Goal: Task Accomplishment & Management: Manage account settings

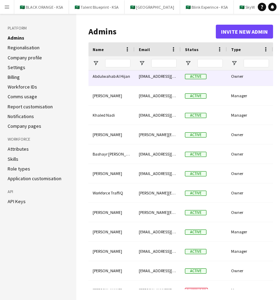
scroll to position [30, 0]
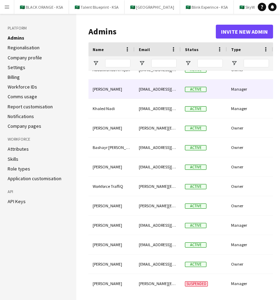
click at [182, 88] on div "Active" at bounding box center [204, 88] width 46 height 19
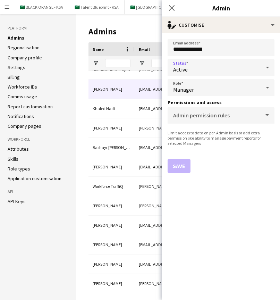
click at [212, 69] on div "Active" at bounding box center [214, 67] width 93 height 17
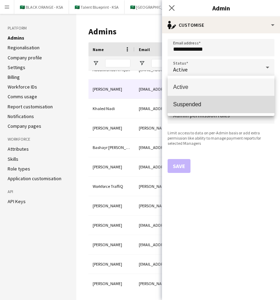
click at [203, 108] on mat-option "Suspended" at bounding box center [221, 104] width 107 height 17
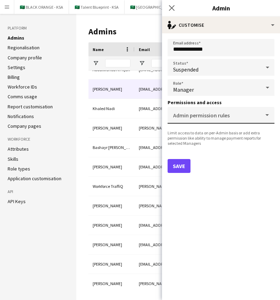
click at [269, 119] on div at bounding box center [269, 119] width 0 height 0
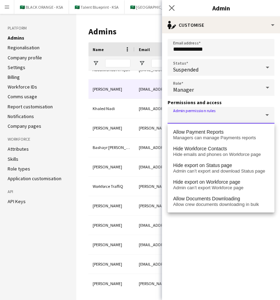
click at [238, 94] on div "Manager" at bounding box center [214, 87] width 93 height 17
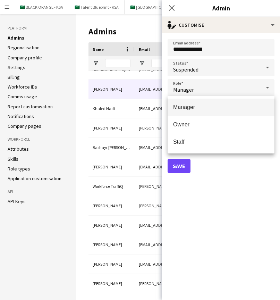
click at [255, 169] on div at bounding box center [140, 150] width 280 height 300
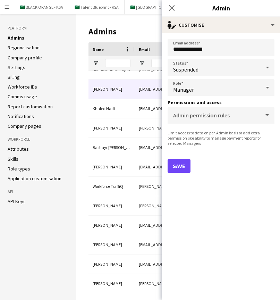
click at [245, 89] on div "Manager" at bounding box center [214, 87] width 93 height 17
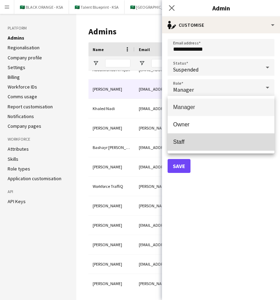
click at [217, 143] on span "Staff" at bounding box center [221, 141] width 96 height 7
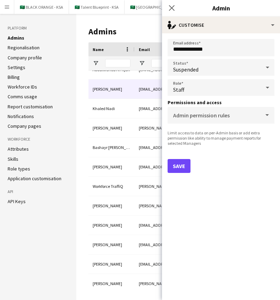
click at [226, 170] on div "Save" at bounding box center [221, 166] width 107 height 14
click at [170, 8] on icon "Close pop-in" at bounding box center [171, 8] width 7 height 7
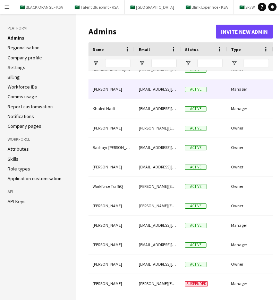
click at [156, 95] on div "[EMAIL_ADDRESS][DOMAIN_NAME]" at bounding box center [158, 88] width 46 height 19
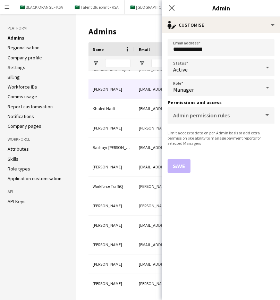
click at [234, 89] on div "Manager" at bounding box center [214, 87] width 93 height 17
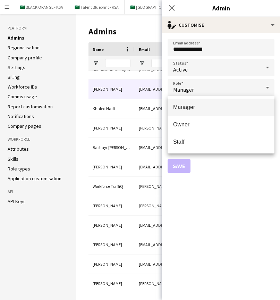
click at [202, 68] on div at bounding box center [140, 150] width 280 height 300
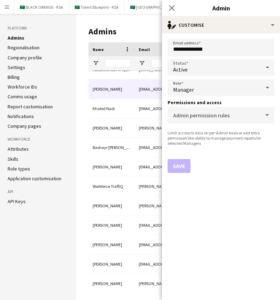
click at [202, 69] on div "Active" at bounding box center [214, 67] width 93 height 17
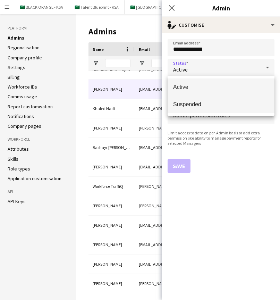
click at [205, 103] on span "Suspended" at bounding box center [221, 104] width 96 height 7
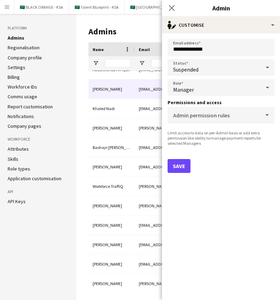
click at [180, 165] on button "Save" at bounding box center [179, 166] width 23 height 14
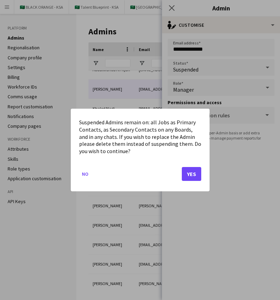
click at [191, 177] on button "Yes" at bounding box center [191, 174] width 19 height 14
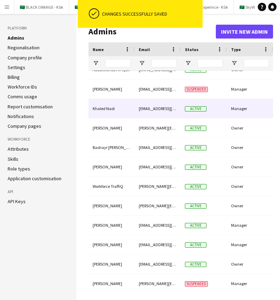
click at [155, 108] on div "[EMAIL_ADDRESS][DOMAIN_NAME]" at bounding box center [158, 108] width 46 height 19
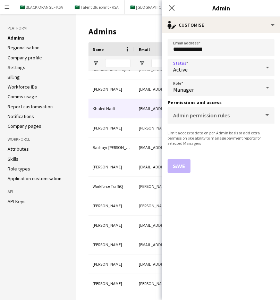
click at [225, 69] on div "Active" at bounding box center [214, 67] width 93 height 17
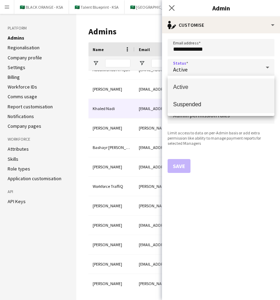
click at [222, 101] on span "Suspended" at bounding box center [221, 104] width 96 height 7
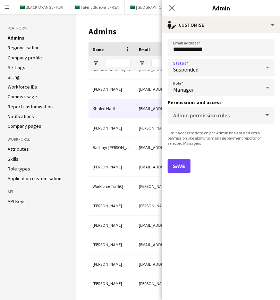
click at [177, 172] on button "Save" at bounding box center [179, 166] width 23 height 14
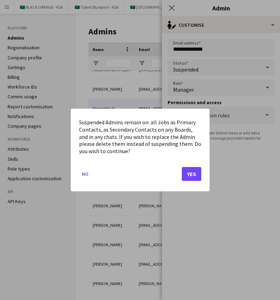
click at [188, 176] on button "Yes" at bounding box center [191, 174] width 19 height 14
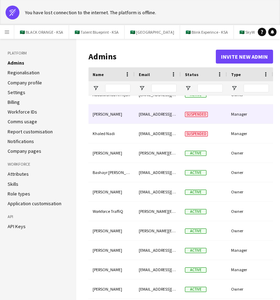
click at [197, 115] on span "Suspended" at bounding box center [196, 114] width 23 height 5
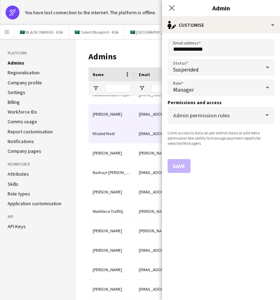
click at [150, 129] on div "[EMAIL_ADDRESS][DOMAIN_NAME]" at bounding box center [158, 133] width 46 height 19
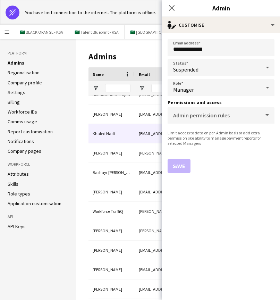
drag, startPoint x: 260, startPoint y: 72, endPoint x: 222, endPoint y: 69, distance: 38.3
click at [222, 69] on div "Suspended" at bounding box center [214, 67] width 93 height 17
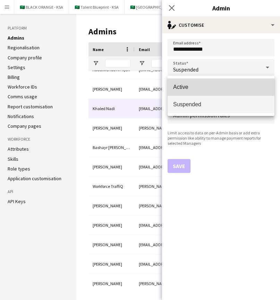
click at [218, 85] on span "Active" at bounding box center [221, 87] width 96 height 7
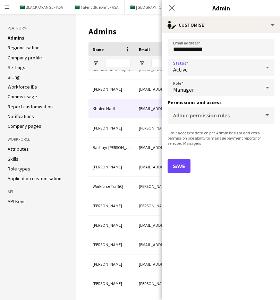
click at [180, 168] on button "Save" at bounding box center [179, 166] width 23 height 14
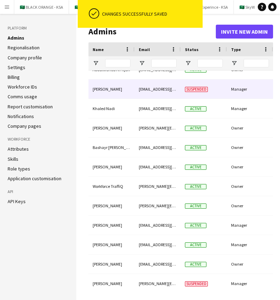
click at [201, 92] on span "Suspended" at bounding box center [196, 89] width 23 height 5
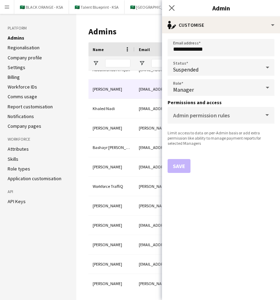
click at [212, 69] on div "Suspended" at bounding box center [214, 67] width 93 height 17
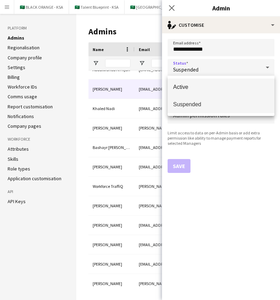
click at [206, 88] on span "Active" at bounding box center [221, 87] width 96 height 7
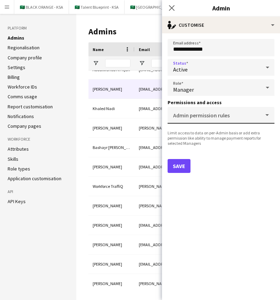
click at [264, 119] on input "Admin permission rules" at bounding box center [219, 117] width 93 height 5
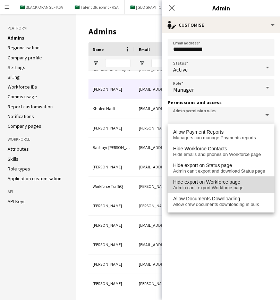
click at [247, 184] on span "Hide export on Workforce page" at bounding box center [221, 182] width 96 height 6
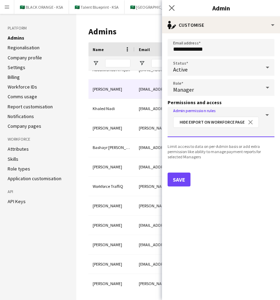
click at [253, 130] on input "Admin permission rules" at bounding box center [221, 131] width 96 height 5
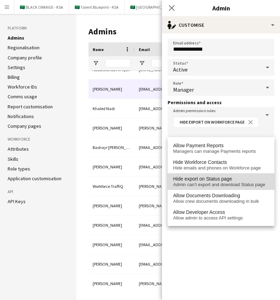
click at [239, 183] on span "Admin can’t export and download Status page" at bounding box center [221, 185] width 96 height 6
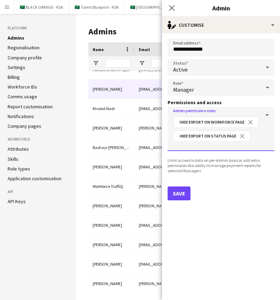
click at [239, 148] on input "Admin permission rules" at bounding box center [221, 145] width 96 height 5
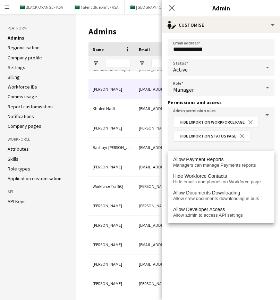
click at [226, 233] on form "**********" at bounding box center [221, 166] width 118 height 267
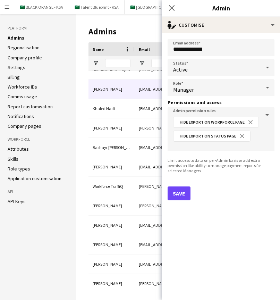
click at [181, 192] on button "Save" at bounding box center [179, 193] width 23 height 14
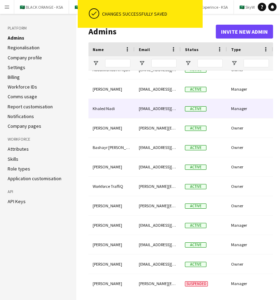
click at [190, 115] on div "Active" at bounding box center [204, 108] width 46 height 19
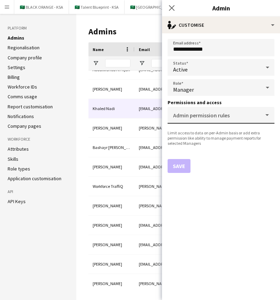
click at [205, 114] on mat-label "Admin permission rules" at bounding box center [201, 115] width 57 height 7
click at [205, 115] on input "Admin permission rules" at bounding box center [219, 117] width 93 height 5
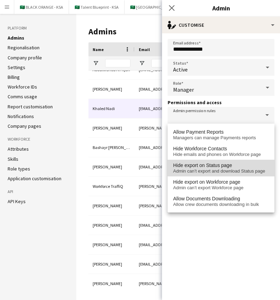
click at [205, 170] on span "Admin can’t export and download Status page" at bounding box center [221, 171] width 96 height 6
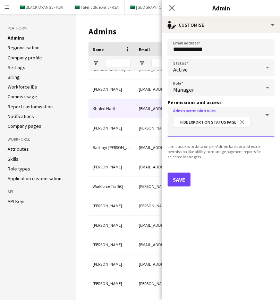
click at [208, 132] on input "Admin permission rules" at bounding box center [221, 131] width 96 height 5
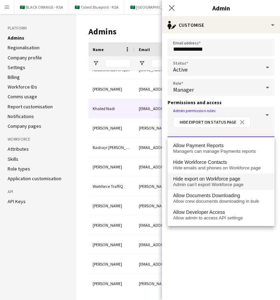
click at [210, 184] on span "Admin can’t export Workforce page" at bounding box center [221, 185] width 96 height 6
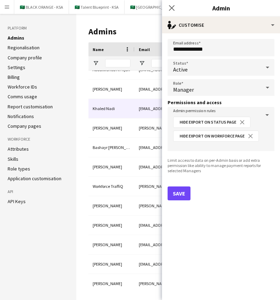
click at [184, 194] on button "Save" at bounding box center [179, 193] width 23 height 14
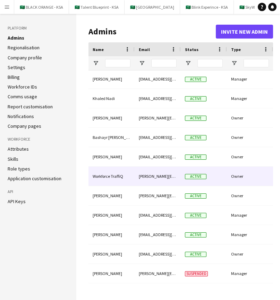
scroll to position [39, 0]
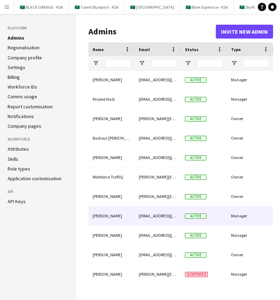
click at [170, 216] on div "[EMAIL_ADDRESS][DOMAIN_NAME]" at bounding box center [158, 215] width 46 height 19
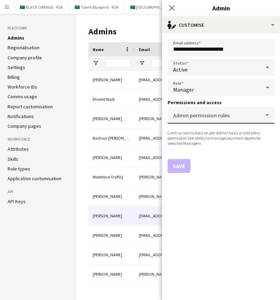
click at [227, 116] on mat-label "Admin permission rules" at bounding box center [201, 115] width 57 height 7
click at [227, 116] on input "Admin permission rules" at bounding box center [219, 117] width 93 height 5
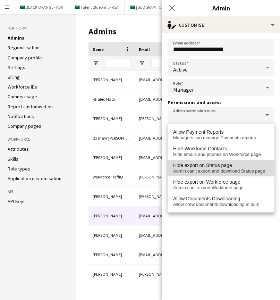
click at [218, 168] on span "Admin can’t export and download Status page" at bounding box center [221, 171] width 96 height 6
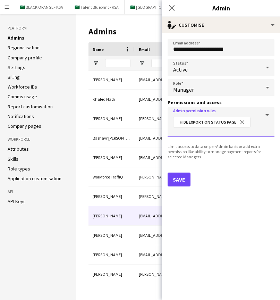
click at [217, 133] on input "Admin permission rules" at bounding box center [221, 131] width 96 height 5
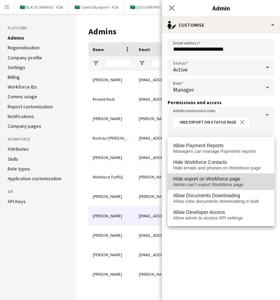
click at [219, 181] on span "Hide export on Workforce page" at bounding box center [206, 179] width 67 height 6
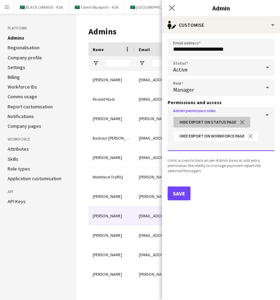
click at [242, 122] on button "close" at bounding box center [242, 122] width 12 height 6
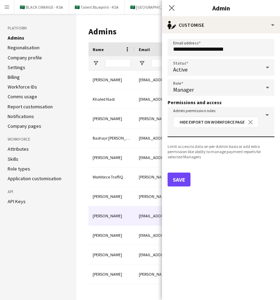
click at [183, 180] on button "Save" at bounding box center [179, 179] width 23 height 14
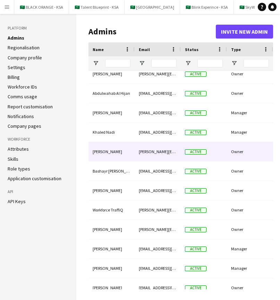
scroll to position [0, 0]
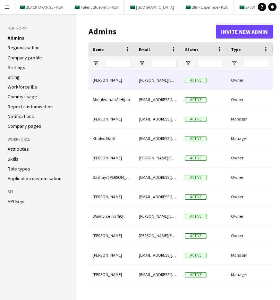
click at [163, 83] on div "[PERSON_NAME][EMAIL_ADDRESS][DOMAIN_NAME]" at bounding box center [158, 79] width 46 height 19
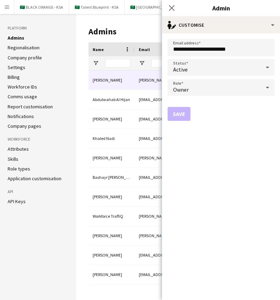
click at [233, 65] on div "Active" at bounding box center [214, 67] width 93 height 17
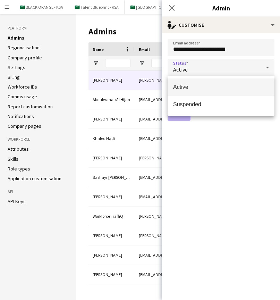
click at [233, 65] on div at bounding box center [140, 150] width 280 height 300
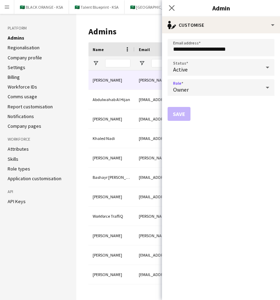
click at [234, 86] on div "Owner" at bounding box center [214, 87] width 93 height 17
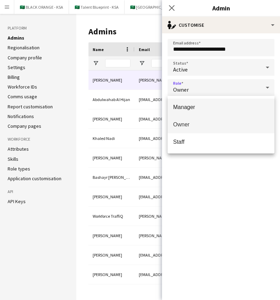
click at [217, 109] on span "Manager" at bounding box center [221, 107] width 96 height 7
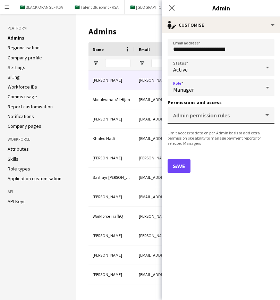
click at [218, 116] on mat-label "Admin permission rules" at bounding box center [201, 115] width 57 height 7
click at [218, 116] on input "Admin permission rules" at bounding box center [219, 117] width 93 height 5
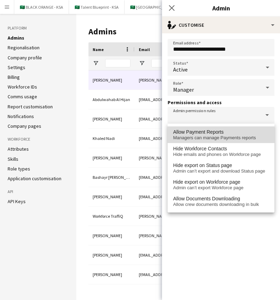
click at [213, 130] on span "Allow Payment Reports" at bounding box center [198, 132] width 51 height 6
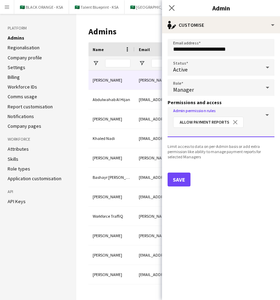
click at [216, 133] on input "Admin permission rules" at bounding box center [221, 131] width 96 height 5
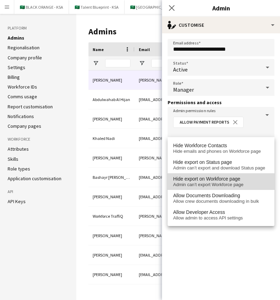
click at [211, 183] on span "Admin can’t export Workforce page" at bounding box center [221, 185] width 96 height 6
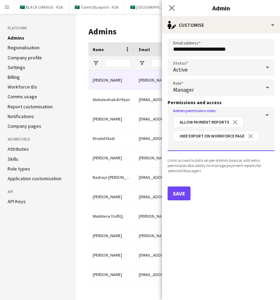
click at [203, 145] on input "Admin permission rules" at bounding box center [221, 145] width 96 height 5
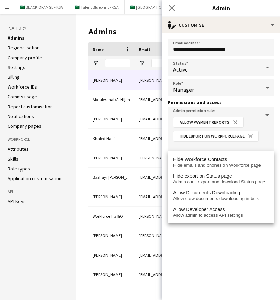
click at [197, 251] on form "**********" at bounding box center [221, 166] width 118 height 267
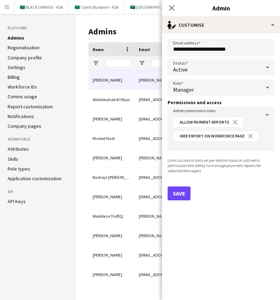
click at [181, 195] on button "Save" at bounding box center [179, 193] width 23 height 14
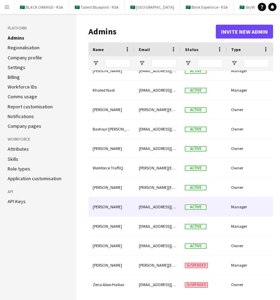
scroll to position [47, 0]
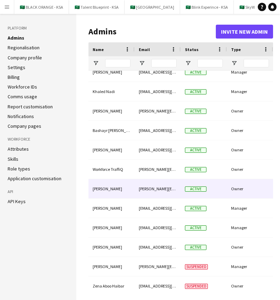
click at [140, 187] on div "[PERSON_NAME][EMAIL_ADDRESS][DOMAIN_NAME]" at bounding box center [158, 188] width 46 height 19
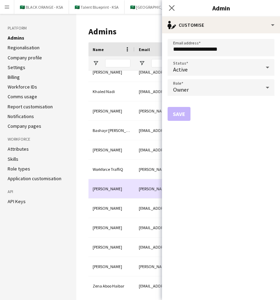
click at [140, 187] on div "[PERSON_NAME][EMAIL_ADDRESS][DOMAIN_NAME]" at bounding box center [158, 188] width 46 height 19
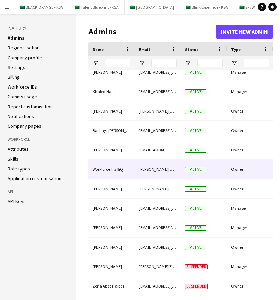
click at [139, 174] on div "[PERSON_NAME][EMAIL_ADDRESS][PERSON_NAME][DOMAIN_NAME]" at bounding box center [158, 169] width 46 height 19
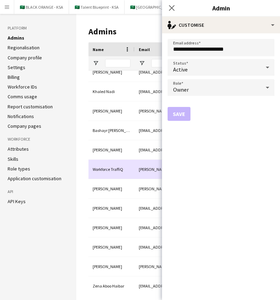
click at [139, 174] on div "[PERSON_NAME][EMAIL_ADDRESS][PERSON_NAME][DOMAIN_NAME]" at bounding box center [158, 169] width 46 height 19
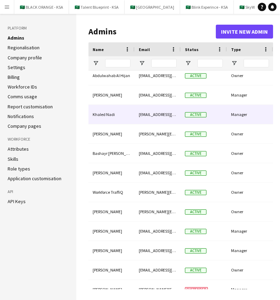
scroll to position [27, 0]
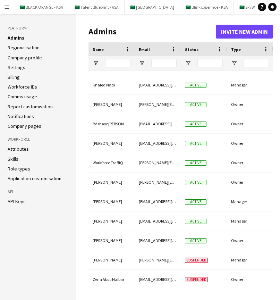
click at [265, 31] on button "Invite new admin" at bounding box center [244, 32] width 57 height 14
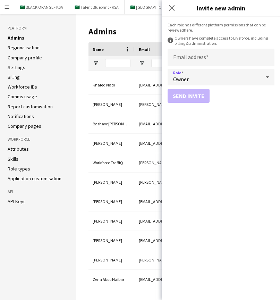
click at [252, 70] on div "Owner" at bounding box center [214, 77] width 93 height 17
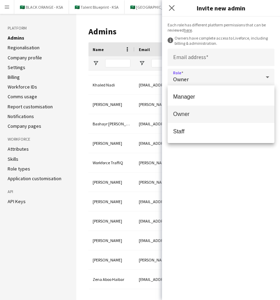
click at [233, 164] on div at bounding box center [140, 150] width 280 height 300
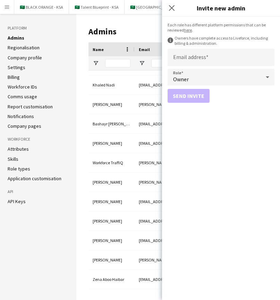
click at [190, 31] on link "here" at bounding box center [188, 29] width 8 height 5
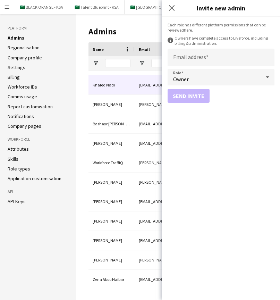
click at [142, 86] on div "[EMAIL_ADDRESS][DOMAIN_NAME]" at bounding box center [158, 84] width 46 height 19
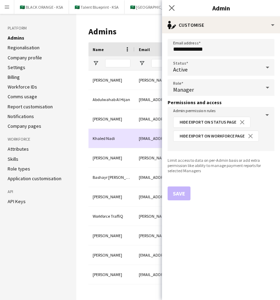
scroll to position [0, 0]
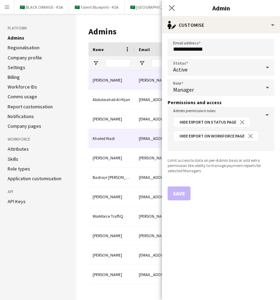
click at [139, 84] on div "[PERSON_NAME][EMAIL_ADDRESS][DOMAIN_NAME]" at bounding box center [158, 79] width 46 height 19
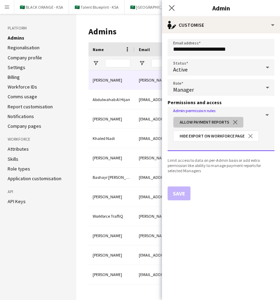
click at [235, 121] on button "close" at bounding box center [235, 122] width 12 height 6
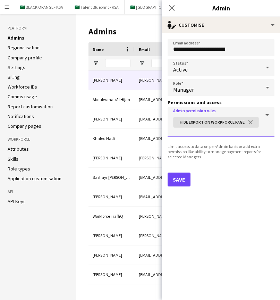
click at [176, 181] on button "Save" at bounding box center [179, 179] width 23 height 14
